Goal: Task Accomplishment & Management: Use online tool/utility

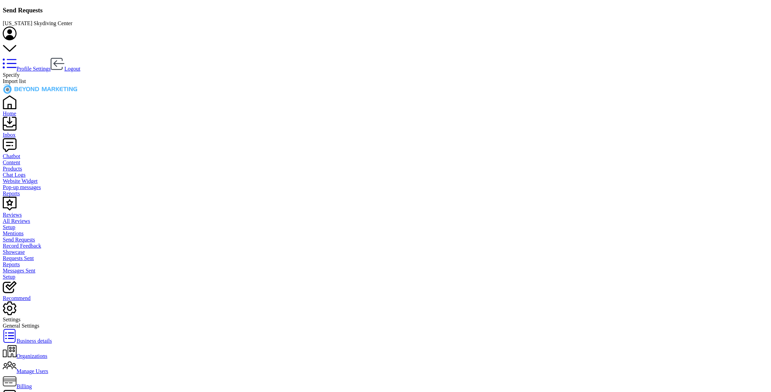
click at [26, 78] on span "Import list" at bounding box center [14, 81] width 23 height 6
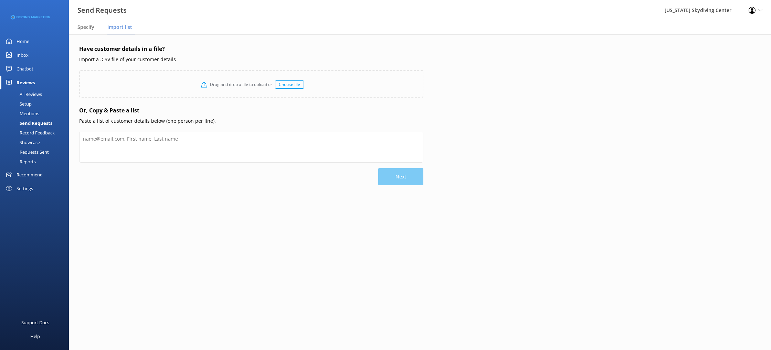
click at [296, 85] on div "Choose file" at bounding box center [289, 85] width 29 height 8
